Goal: Communication & Community: Answer question/provide support

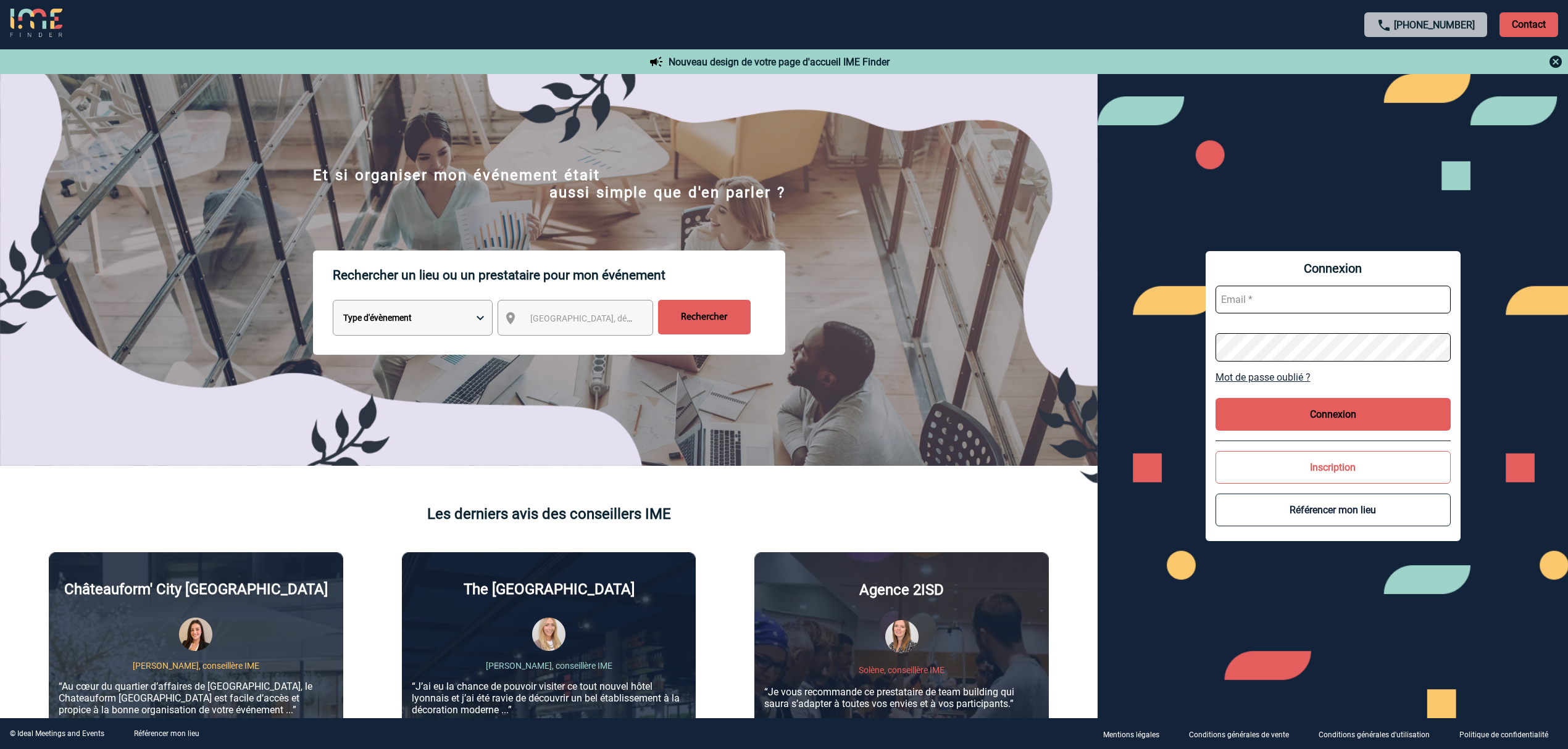
type input "mnoblet@ime-groupe.com"
click at [1357, 418] on button "Connexion" at bounding box center [1333, 414] width 235 height 33
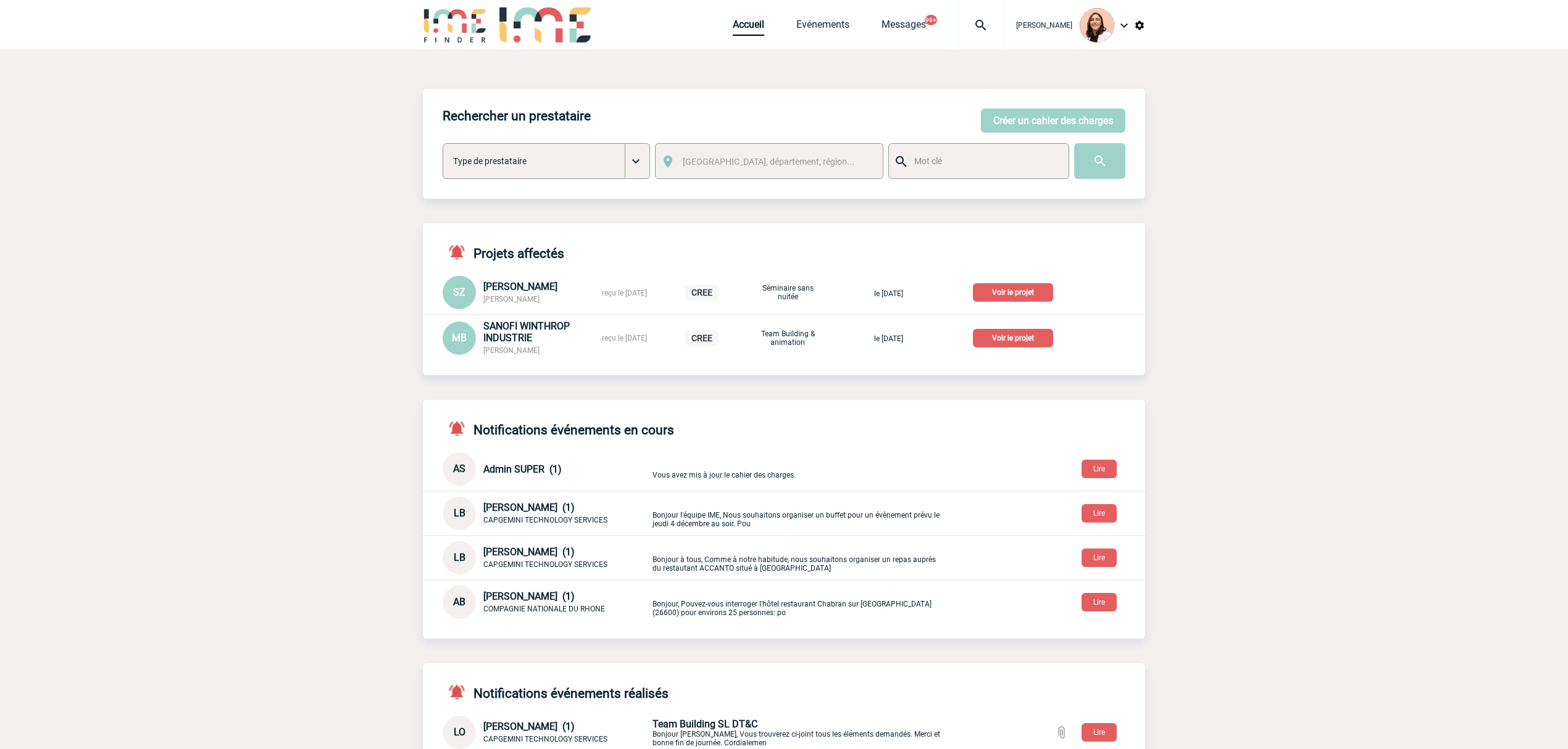
click at [978, 24] on img at bounding box center [980, 25] width 45 height 15
click at [938, 90] on input "search" at bounding box center [922, 94] width 170 height 18
type input "2000425509"
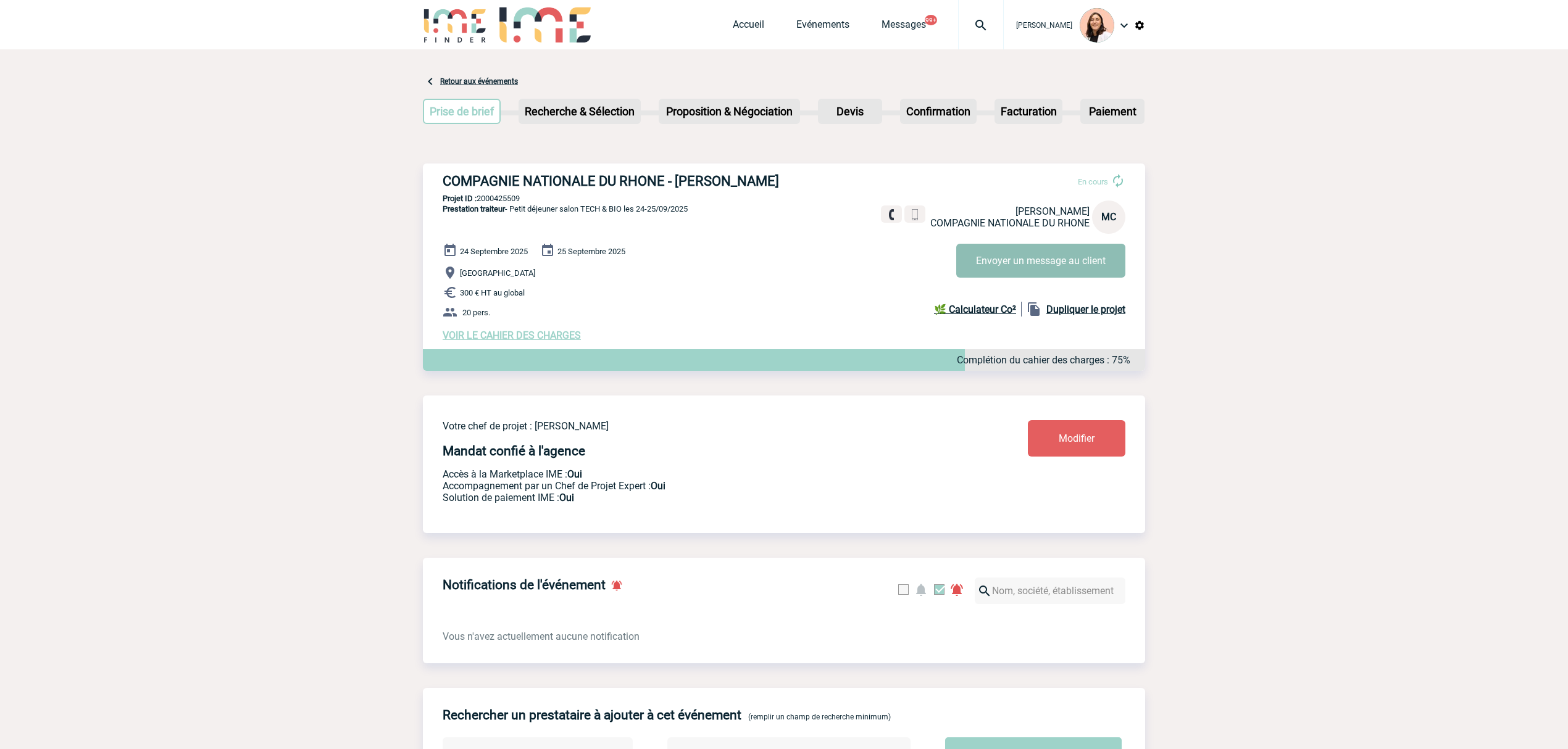
click at [1025, 259] on button "Envoyer un message au client" at bounding box center [1041, 260] width 169 height 34
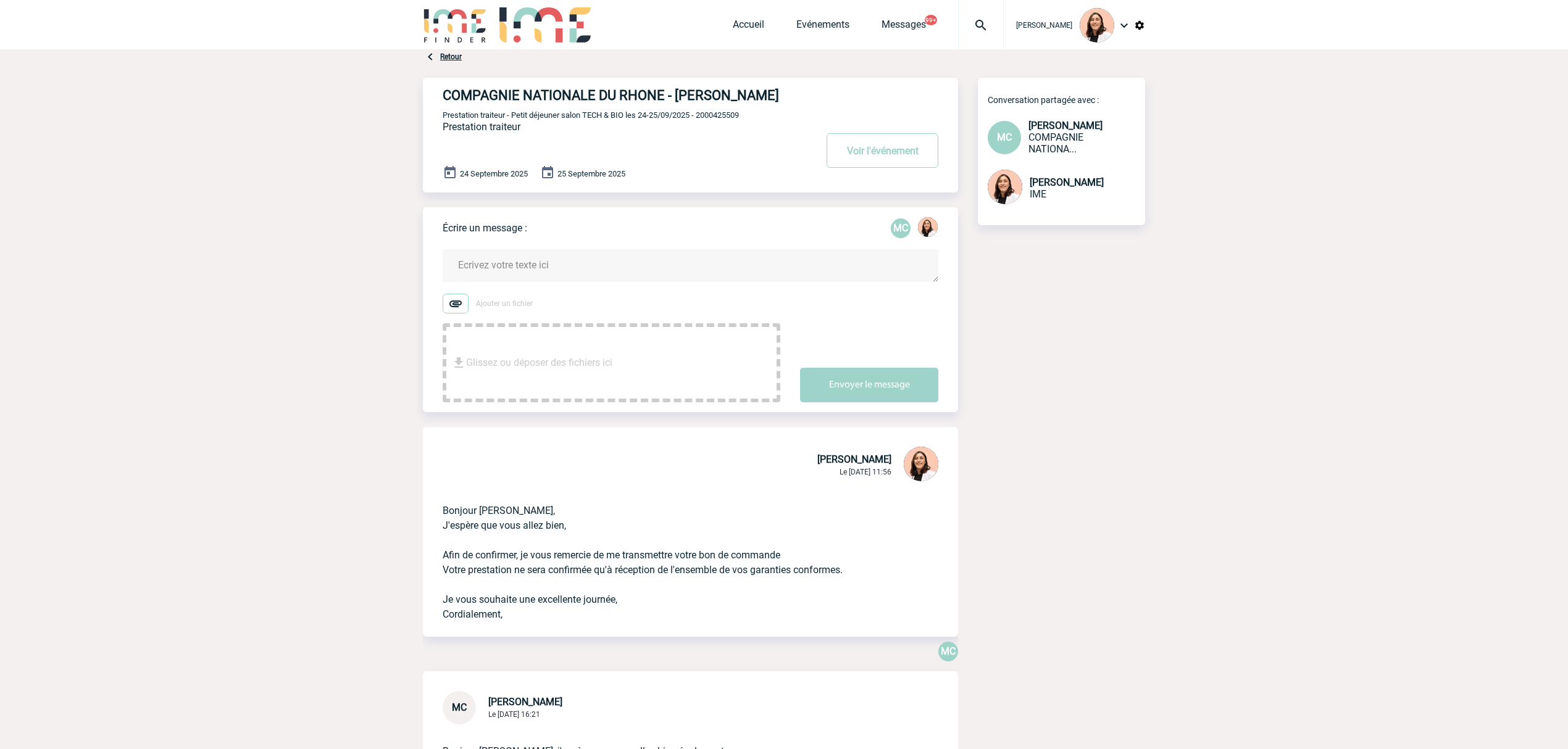
drag, startPoint x: 443, startPoint y: 525, endPoint x: 590, endPoint y: 632, distance: 181.8
click at [590, 622] on p "Bonjour Marie-Stéphanie, J'espère que vous allez bien, Afin de confirmer, je vo…" at bounding box center [673, 553] width 461 height 139
copy p "Bonjour Marie-Stéphanie, J'espère que vous allez bien, Afin de confirmer, je vo…"
click at [599, 282] on textarea at bounding box center [690, 265] width 496 height 33
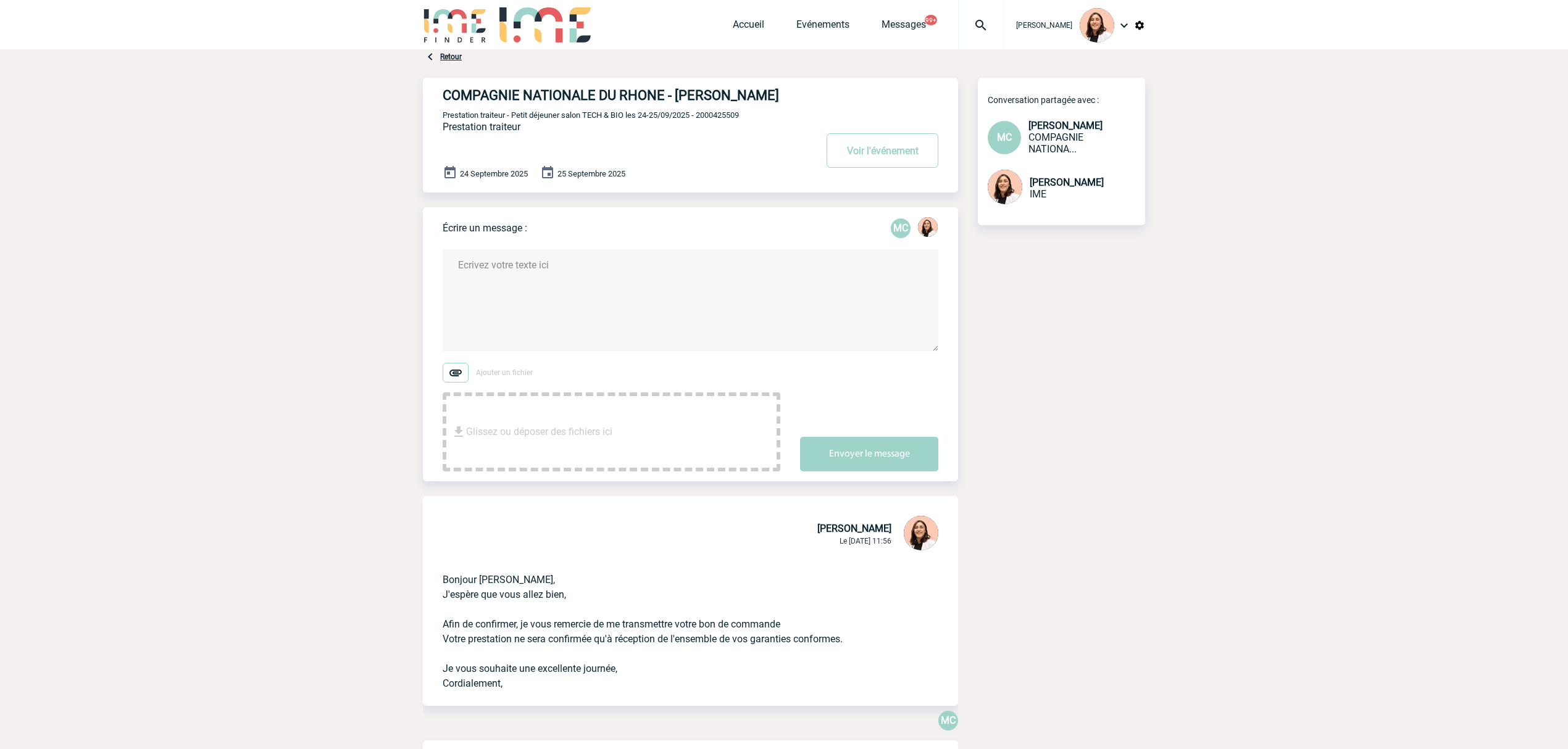
paste textarea "Bonjour Marie-Stéphanie, J'espère que vous allez bien, Afin de confirmer, je vo…"
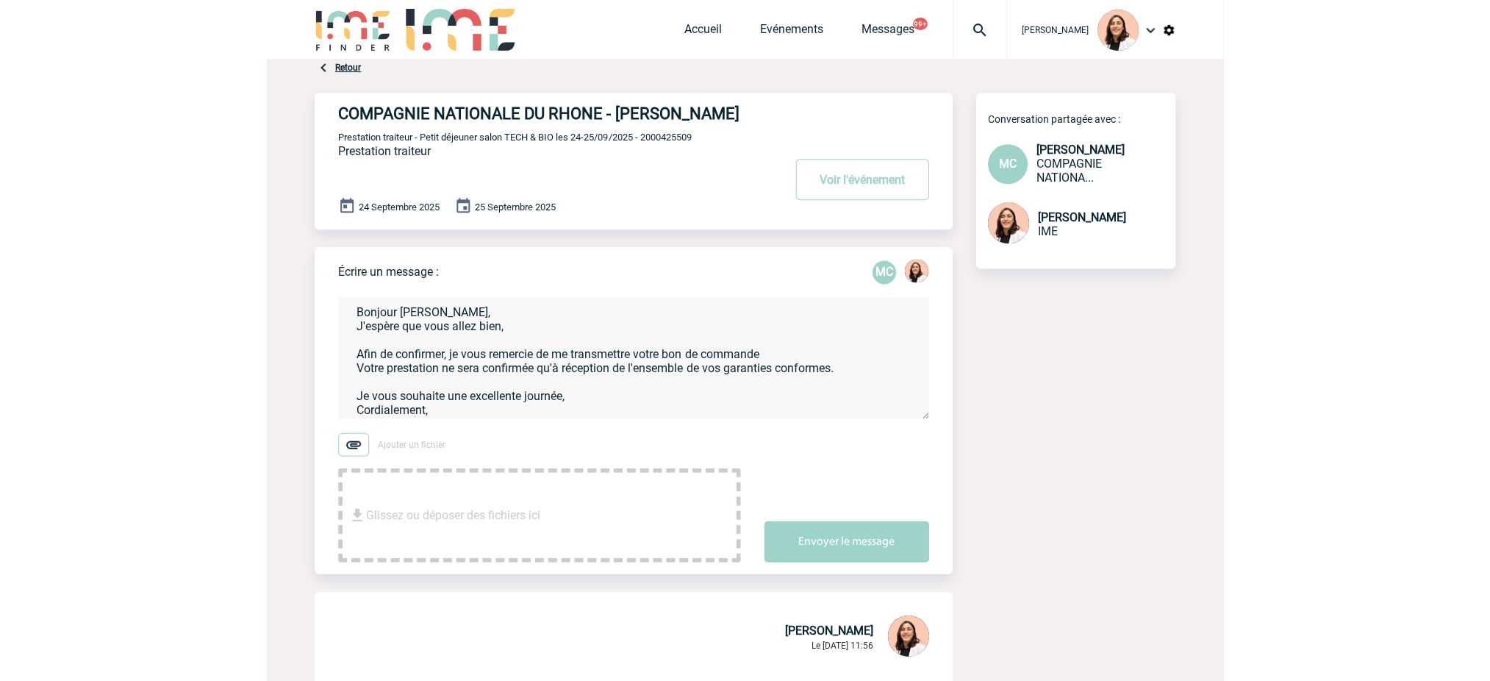
scroll to position [4, 0]
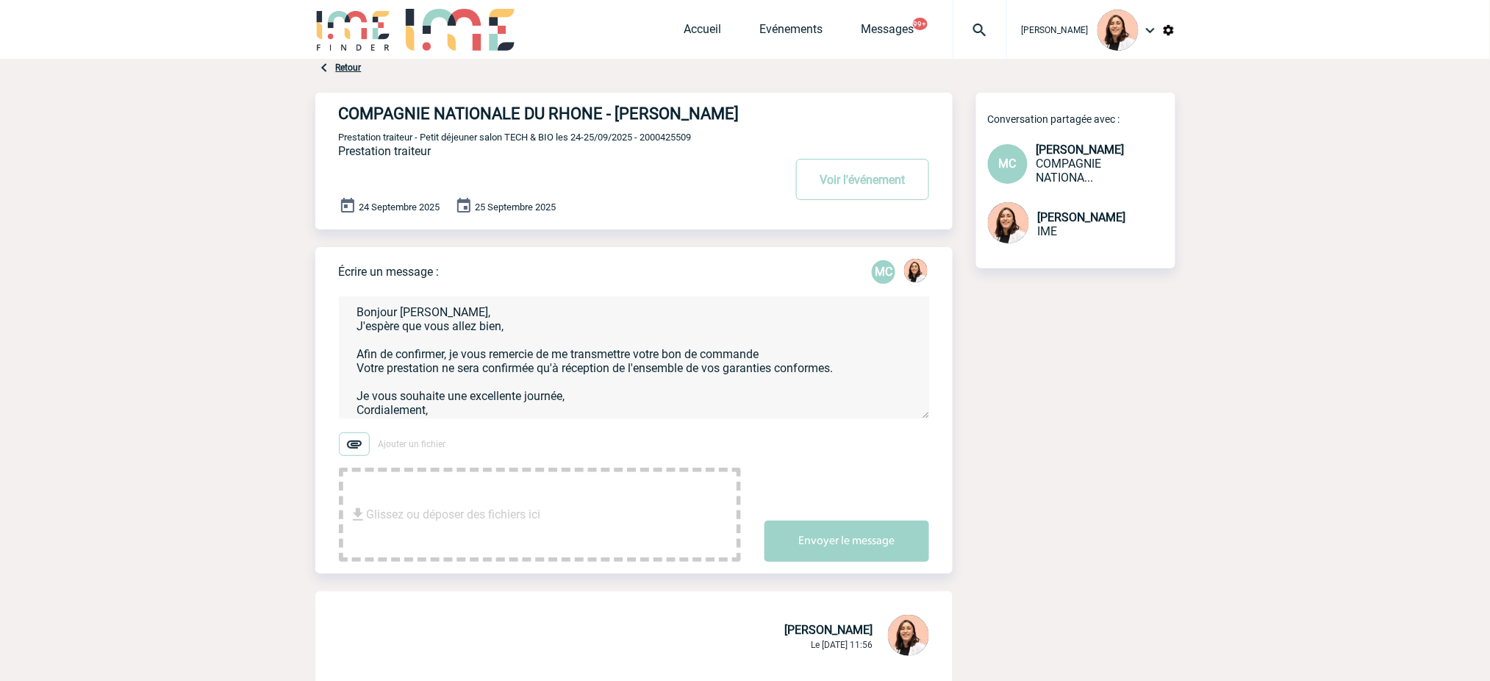
drag, startPoint x: 797, startPoint y: 365, endPoint x: 652, endPoint y: 371, distance: 144.9
click at [652, 371] on textarea "Bonjour Marie-Stéphanie, J'espère que vous allez bien, Afin de confirmer, je vo…" at bounding box center [634, 357] width 590 height 121
click at [650, 384] on textarea "Bonjour Marie-Stéphanie, J'espère que vous allez bien, Afin de confirmer, je vo…" at bounding box center [634, 357] width 590 height 121
drag, startPoint x: 778, startPoint y: 380, endPoint x: 639, endPoint y: 377, distance: 139.7
click at [639, 377] on textarea "Bonjour Marie-Stéphanie, J'espère que vous allez bien, Afin de confirmer, je vo…" at bounding box center [634, 357] width 590 height 121
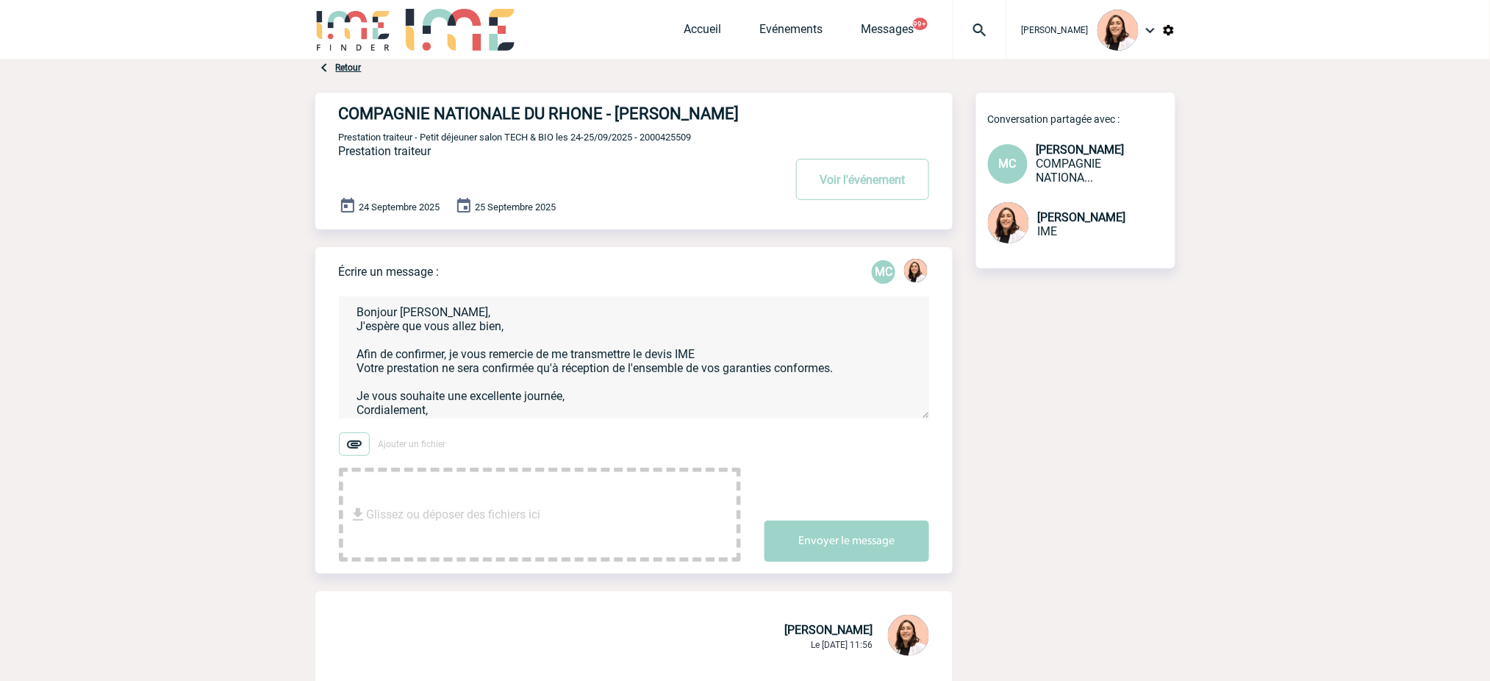
click at [726, 376] on textarea "Bonjour Marie-Stéphanie, J'espère que vous allez bien, Afin de confirmer, je vo…" at bounding box center [634, 357] width 590 height 121
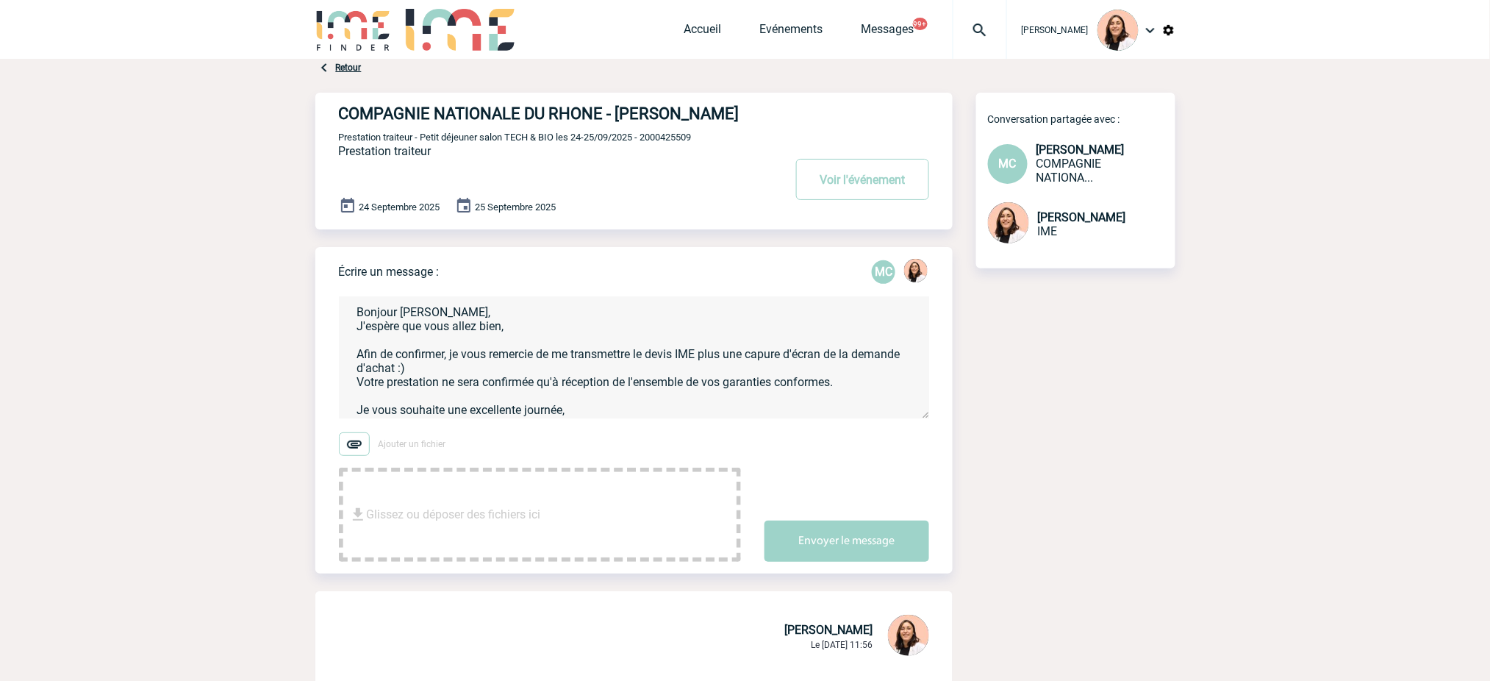
click at [778, 381] on textarea "Bonjour Marie-Stéphanie, J'espère que vous allez bien, Afin de confirmer, je vo…" at bounding box center [634, 357] width 590 height 121
click at [545, 378] on textarea "Bonjour Marie-Stéphanie, J'espère que vous allez bien, Afin de confirmer, je vo…" at bounding box center [634, 357] width 590 height 121
drag, startPoint x: 542, startPoint y: 387, endPoint x: 456, endPoint y: 376, distance: 86.1
click at [456, 376] on textarea "Bonjour Marie-Stéphanie, J'espère que vous allez bien, Afin de confirmer, je vo…" at bounding box center [634, 357] width 590 height 121
click at [466, 388] on textarea "Bonjour Marie-Stéphanie, J'espère que vous allez bien, Afin de confirmer, je vo…" at bounding box center [634, 357] width 590 height 121
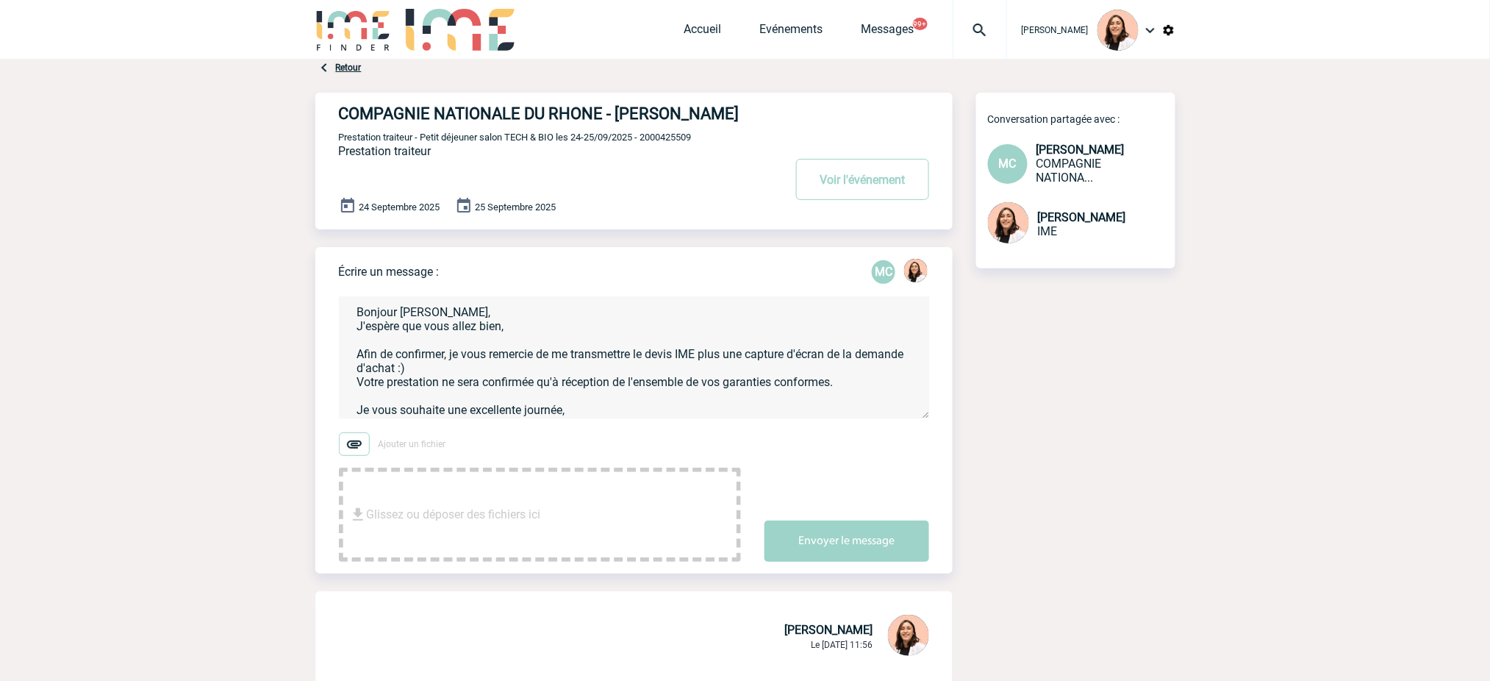
click at [466, 389] on textarea "Bonjour Marie-Stéphanie, J'espère que vous allez bien, Afin de confirmer, je vo…" at bounding box center [634, 357] width 590 height 121
click at [510, 391] on textarea "Bonjour Marie-Stéphanie, J'espère que vous allez bien, Afin de confirmer, je vo…" at bounding box center [634, 357] width 590 height 121
type textarea "Bonjour Marie-Stéphanie, J'espère que vous allez bien, Afin de confirmer, je vo…"
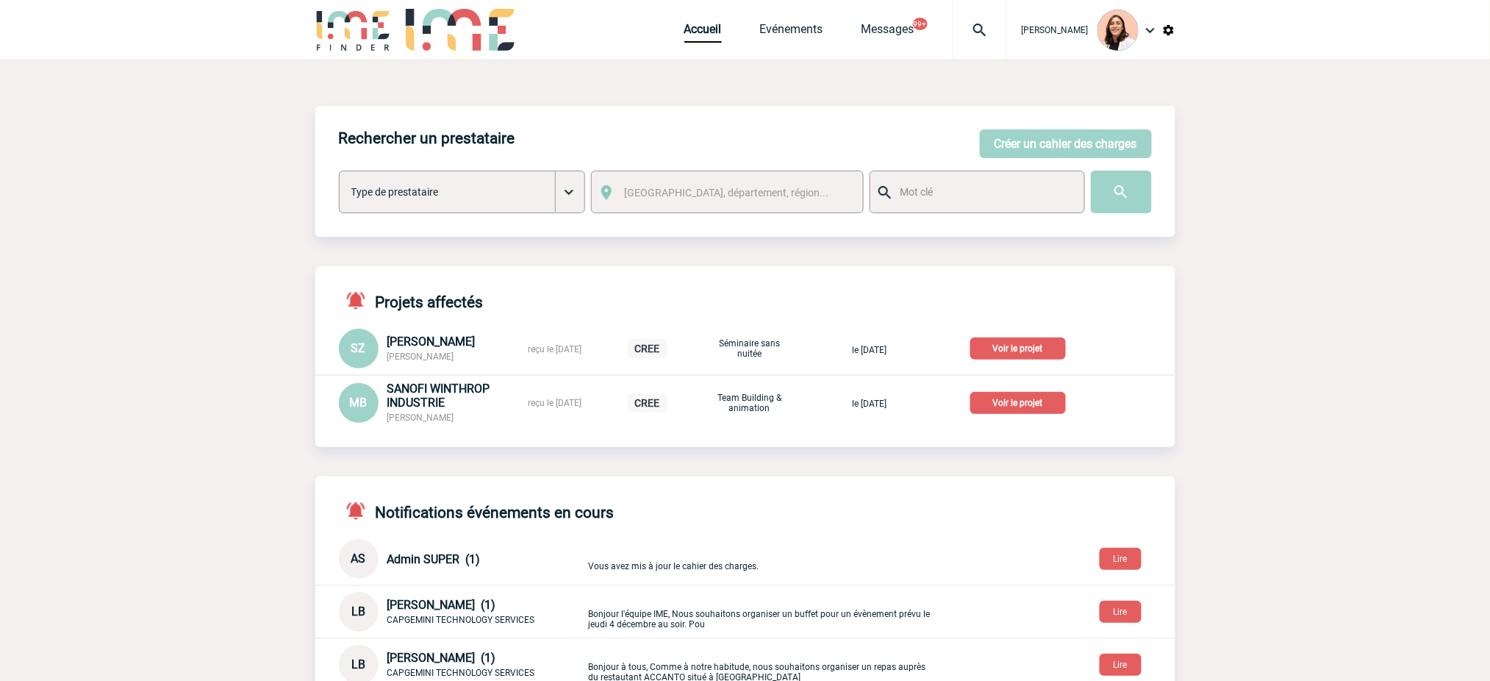
click at [989, 23] on img at bounding box center [979, 30] width 53 height 18
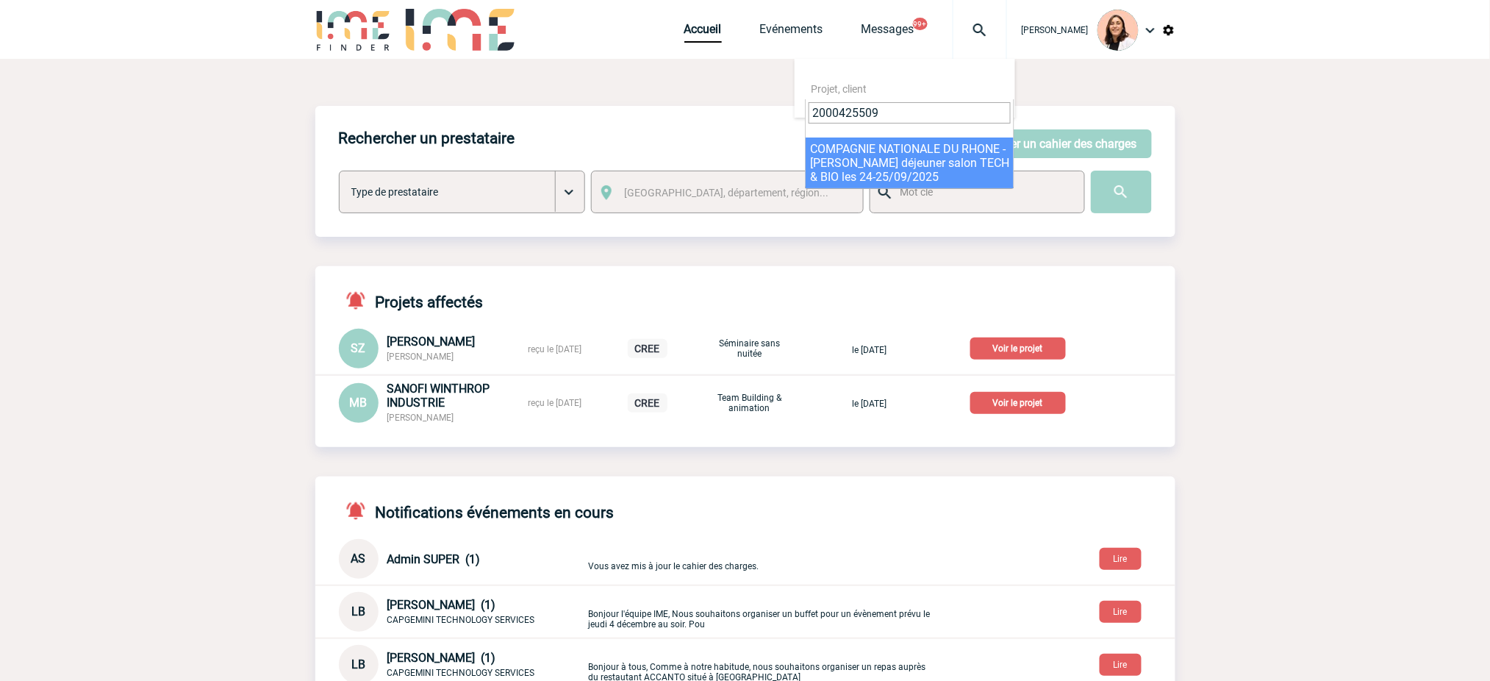
type input "2000425509"
select select "25010"
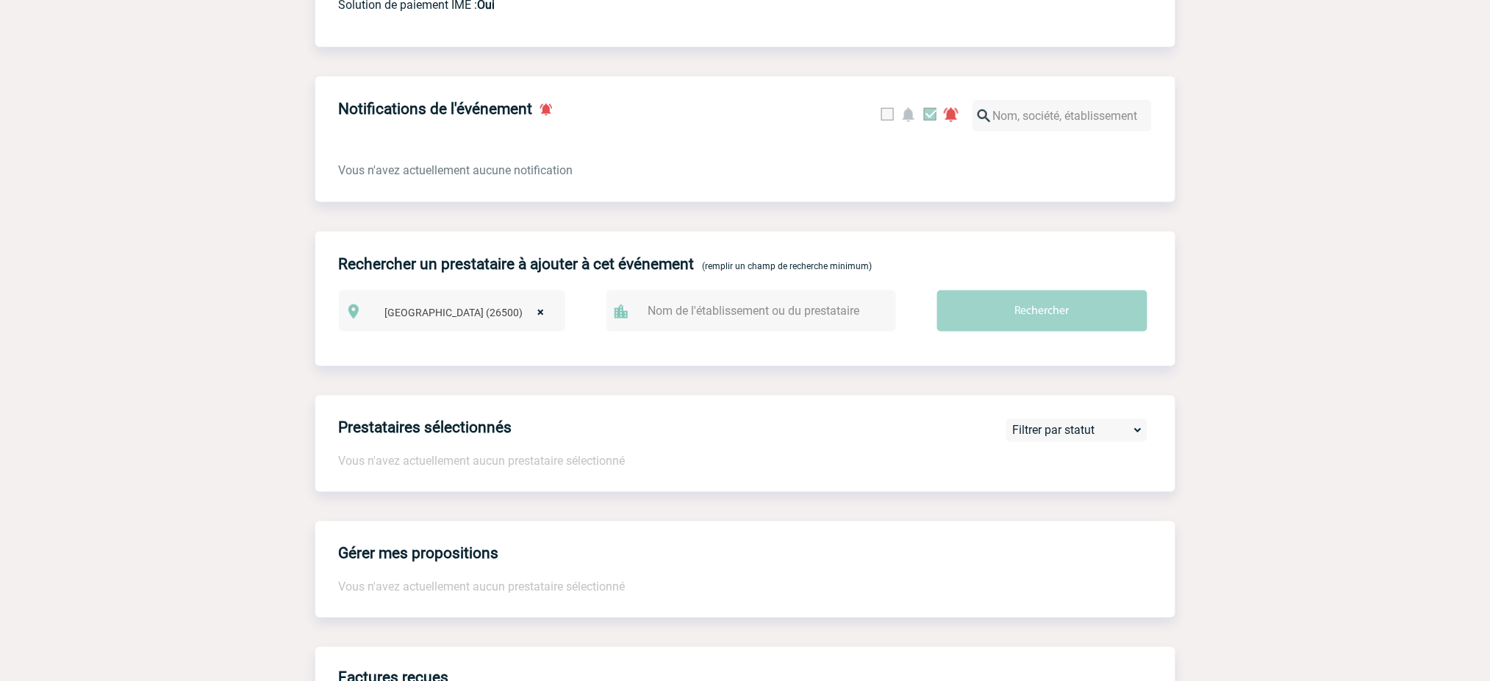
scroll to position [196, 0]
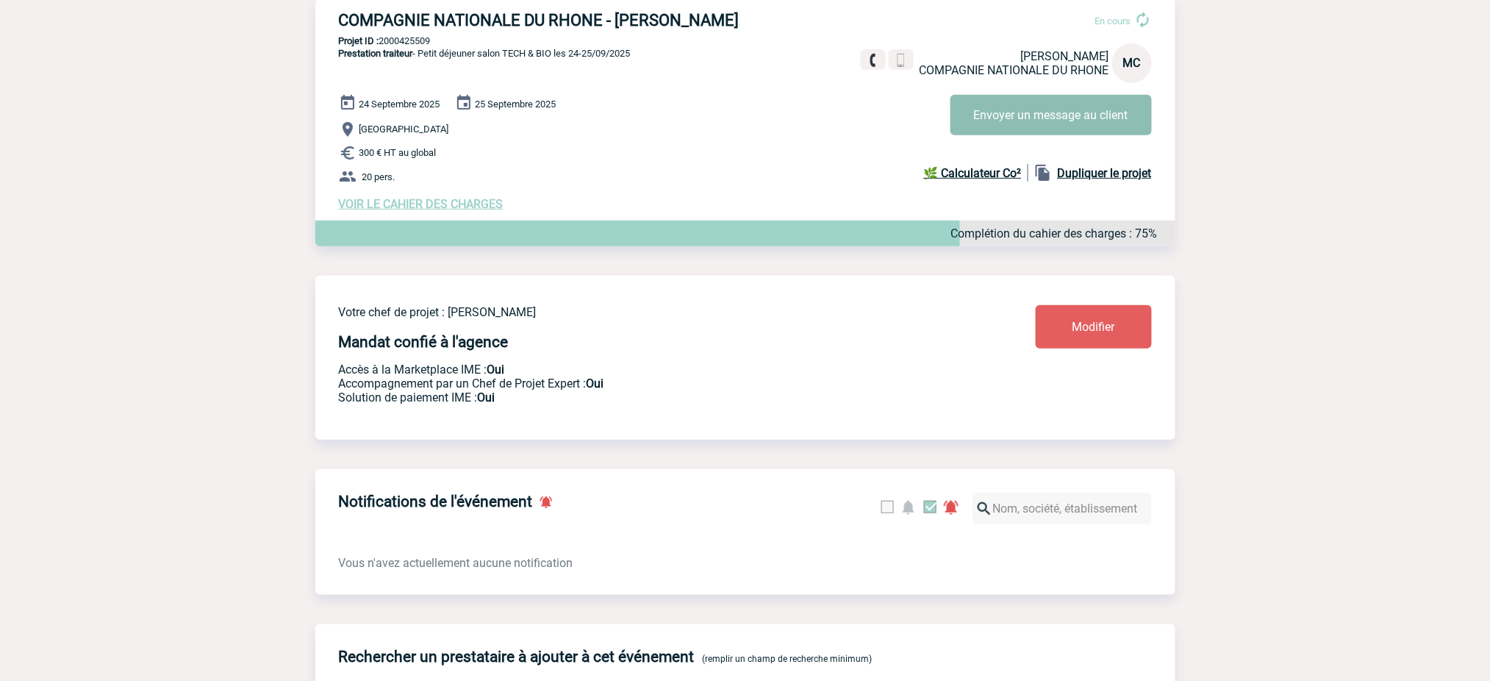
click at [1083, 115] on button "Envoyer un message au client" at bounding box center [1050, 115] width 201 height 40
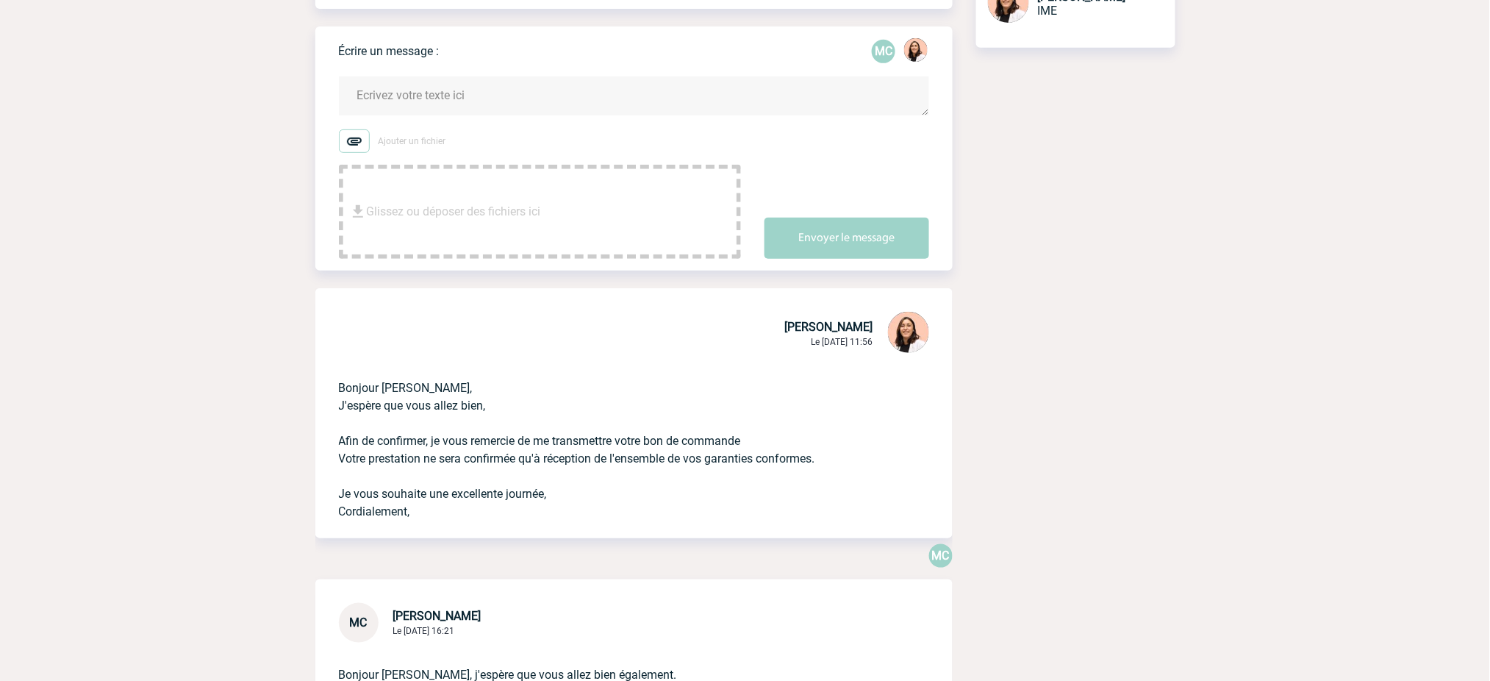
scroll to position [294, 0]
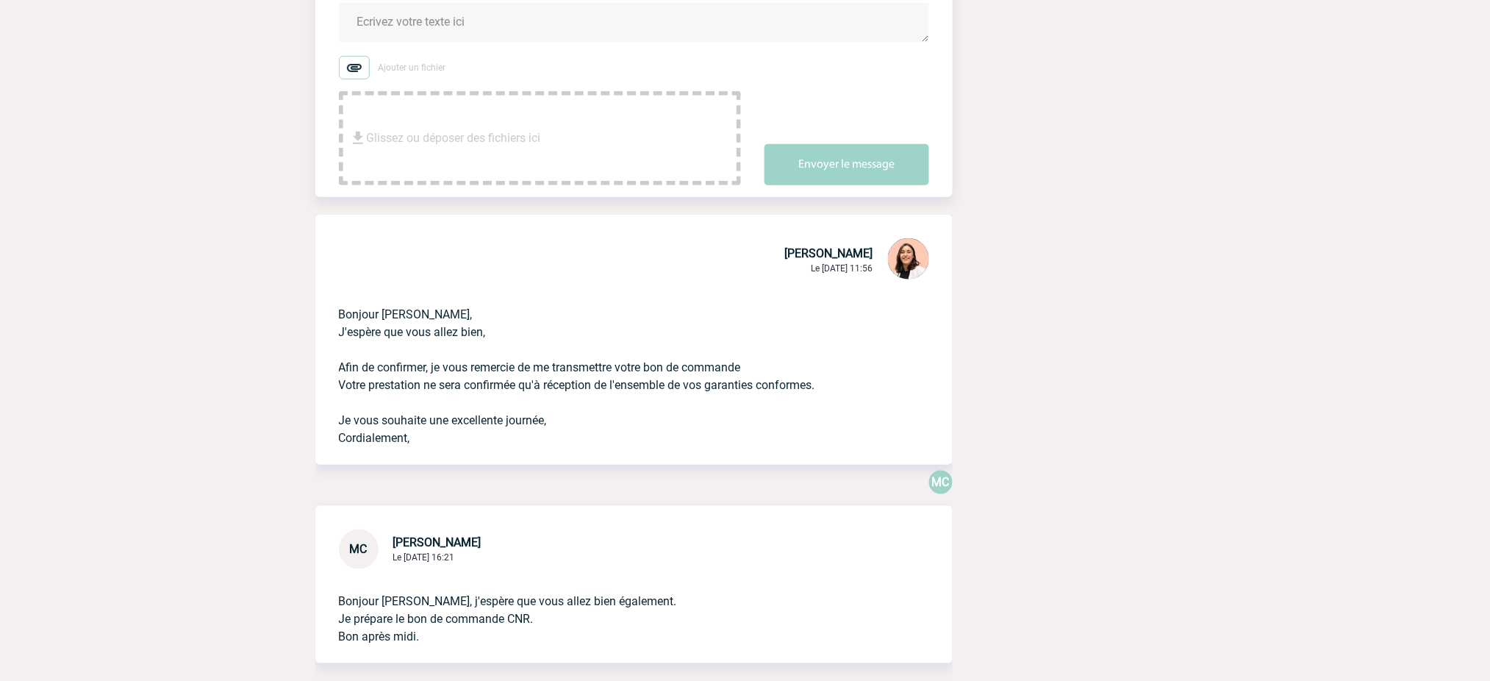
drag, startPoint x: 624, startPoint y: 484, endPoint x: 327, endPoint y: 337, distance: 331.3
click at [327, 337] on div "Bonjour Marie-Stéphanie, J'espère que vous allez bien, Afin de confirmer, je vo…" at bounding box center [633, 373] width 637 height 182
copy p "Bonjour Marie-Stéphanie, J'espère que vous allez bien, Afin de confirmer, je vo…"
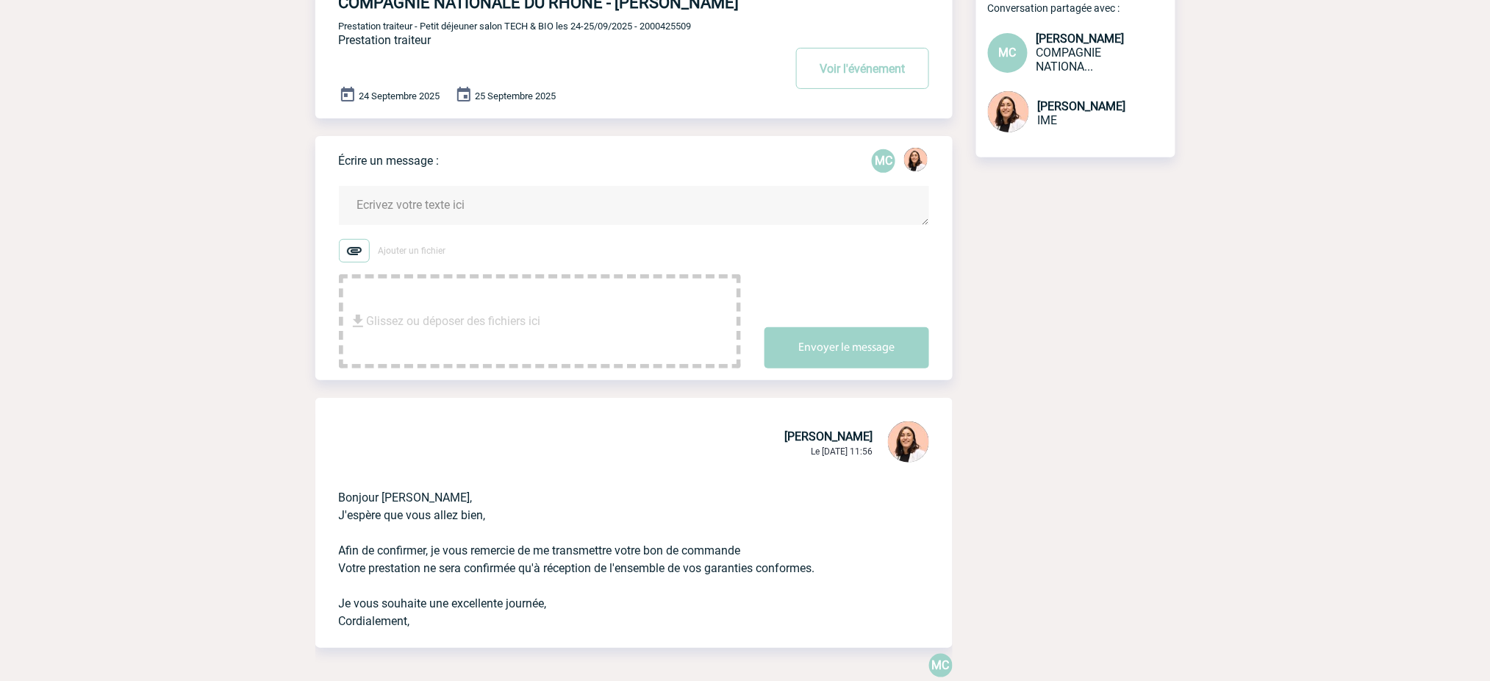
scroll to position [0, 0]
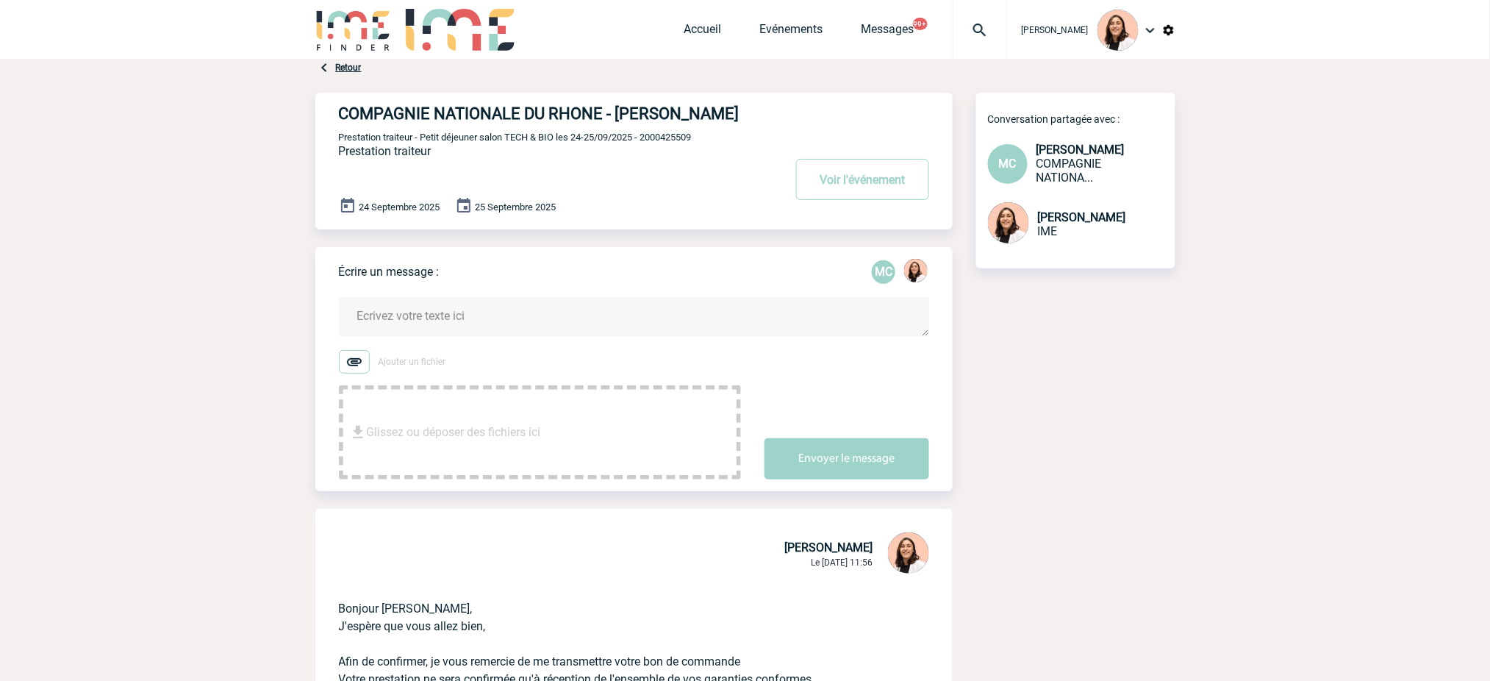
click at [476, 316] on form "Ajouter un fichier Glissez ou déposer des fichiers ici Envoyer le message" at bounding box center [646, 379] width 614 height 201
click at [487, 334] on textarea at bounding box center [634, 316] width 590 height 39
paste textarea "Bonjour Marie-Stéphanie, J'espère que vous allez bien, Afin de confirmer, je vo…"
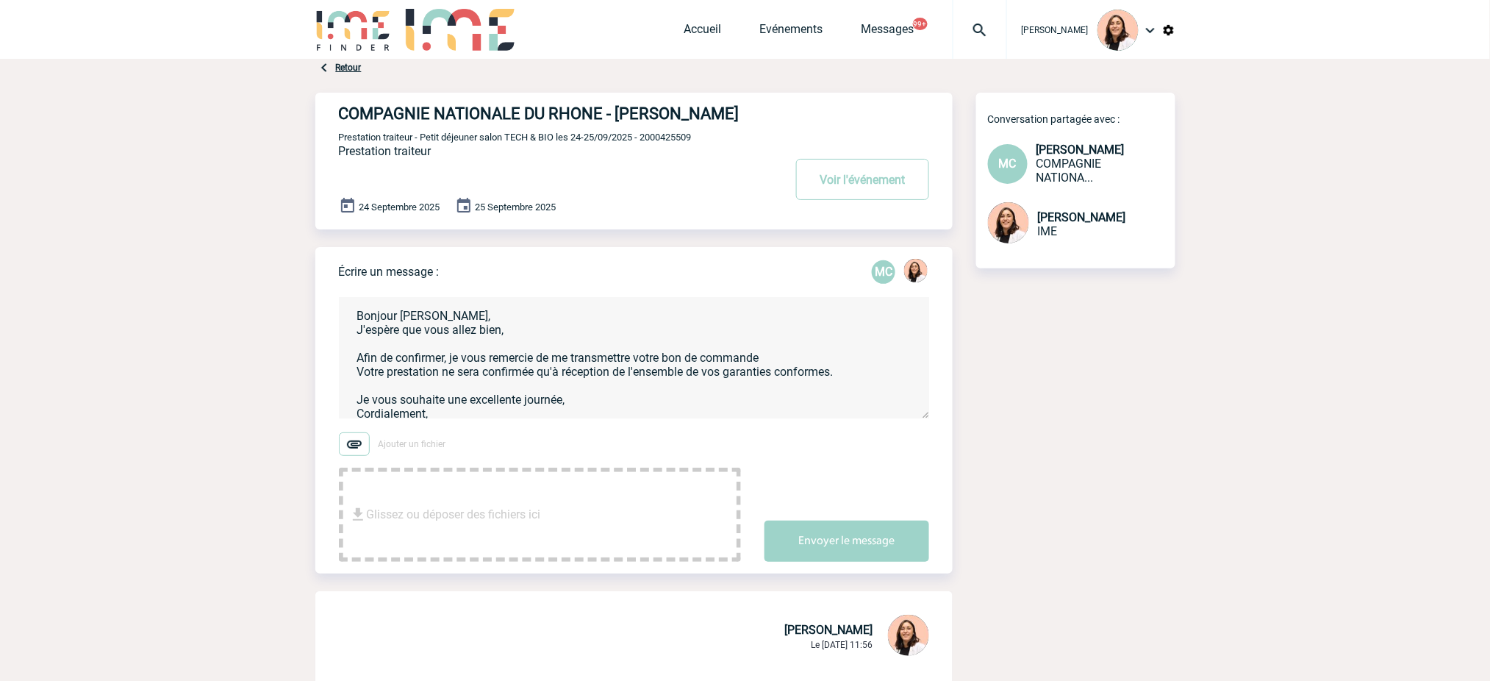
drag, startPoint x: 782, startPoint y: 373, endPoint x: 639, endPoint y: 382, distance: 142.9
click at [639, 381] on textarea "Bonjour Marie-Stéphanie, J'espère que vous allez bien, Afin de confirmer, je vo…" at bounding box center [634, 357] width 590 height 121
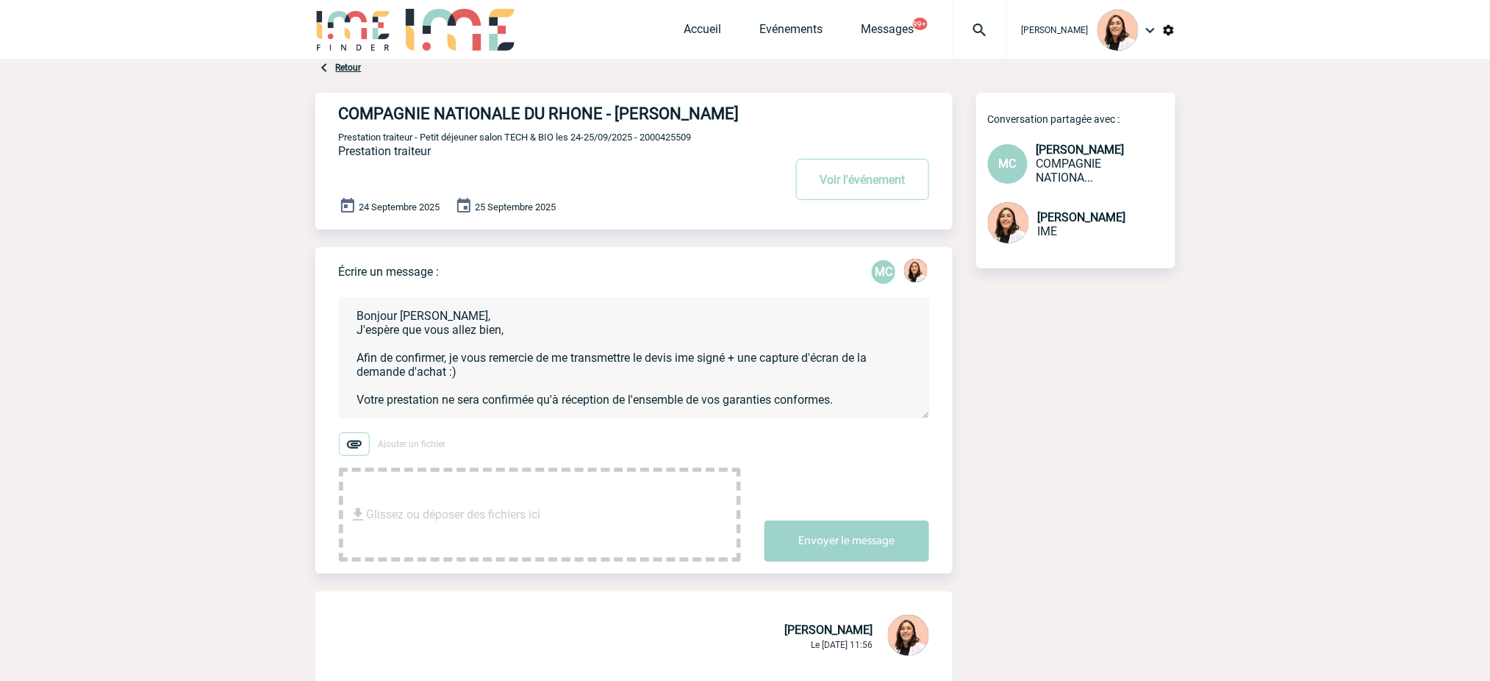
scroll to position [35, 0]
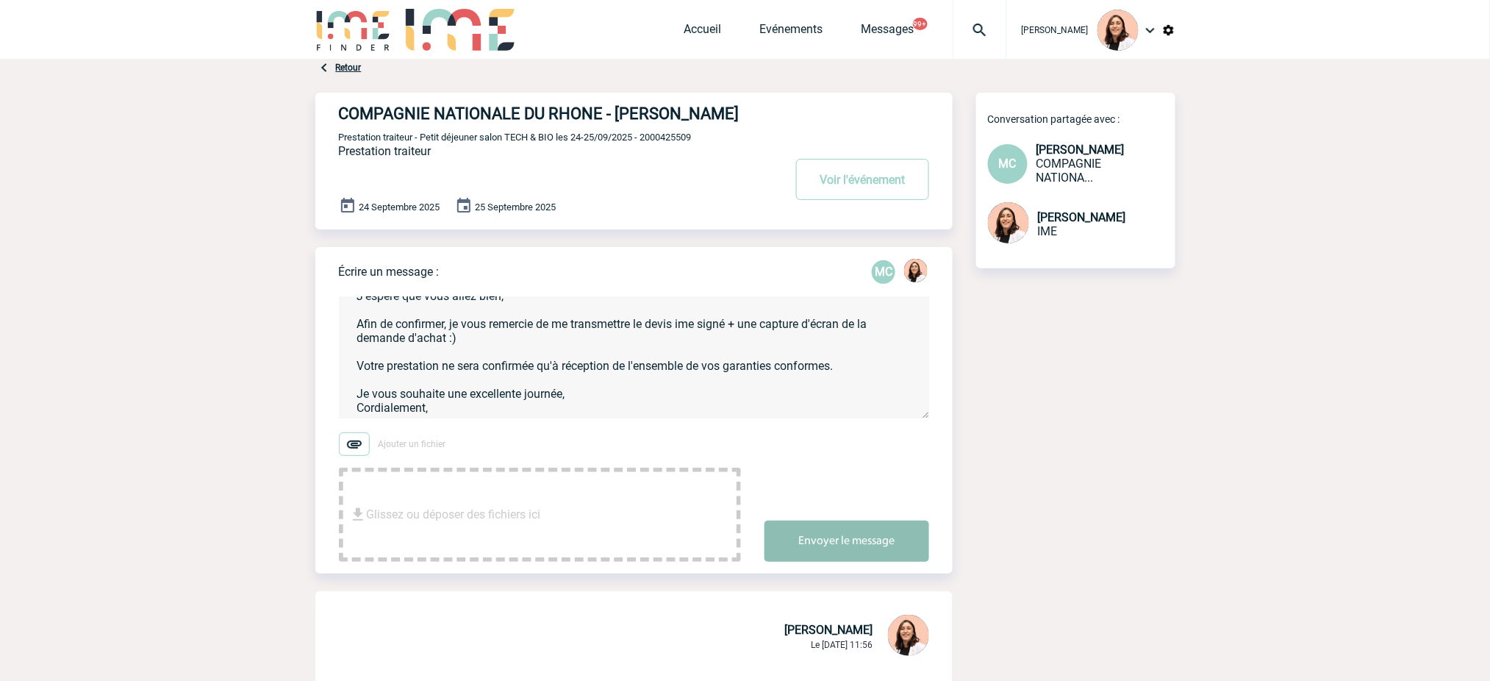
type textarea "Bonjour Marie-Stéphanie, J'espère que vous allez bien, Afin de confirmer, je vo…"
drag, startPoint x: 887, startPoint y: 557, endPoint x: 1444, endPoint y: 601, distance: 558.9
click at [896, 519] on div "Envoyer le message" at bounding box center [858, 528] width 188 height 66
click at [830, 562] on button "Envoyer le message" at bounding box center [846, 540] width 165 height 41
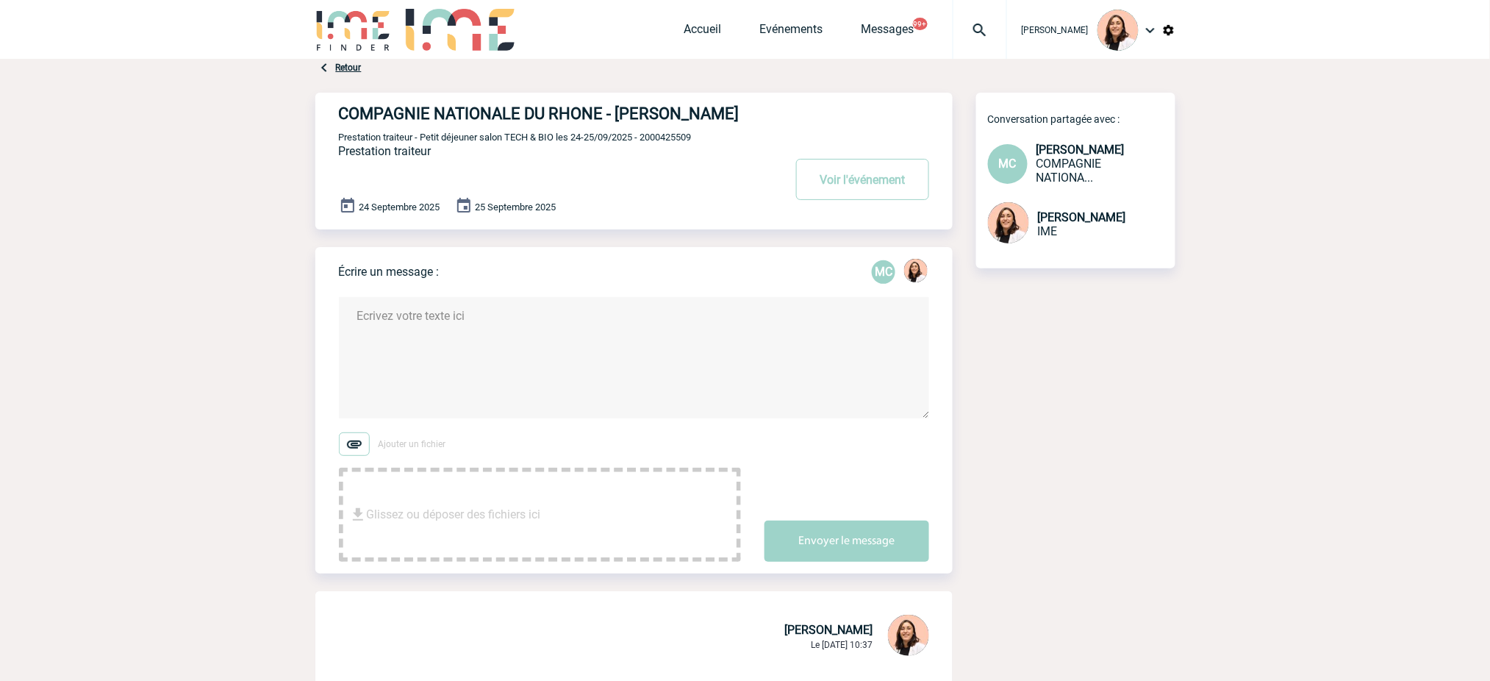
scroll to position [490, 0]
